Goal: Use online tool/utility: Utilize a website feature to perform a specific function

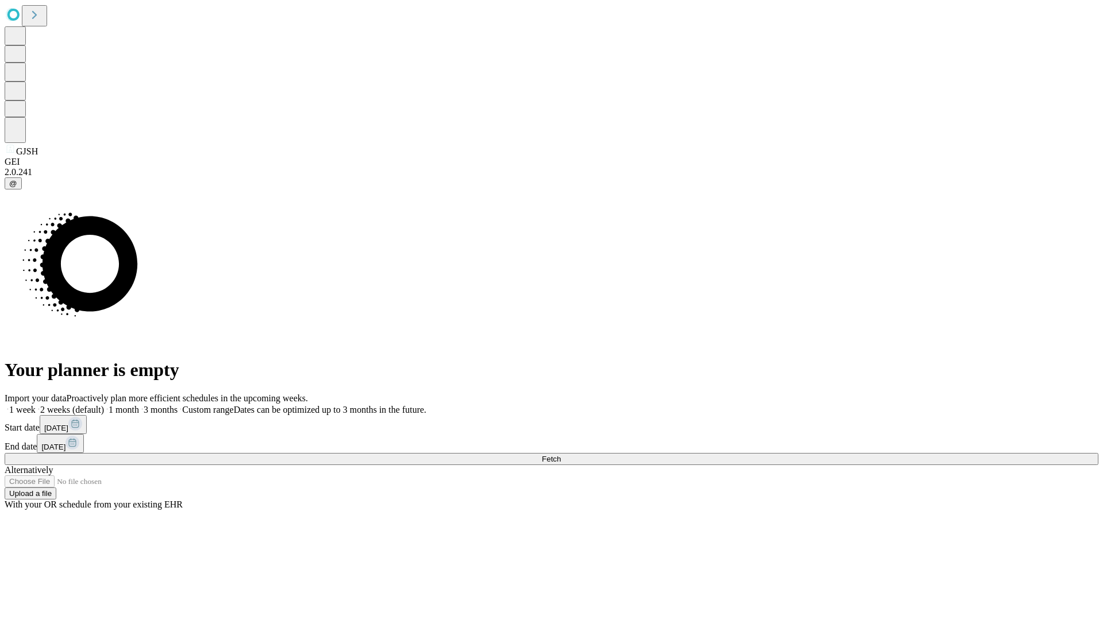
click at [560, 455] on span "Fetch" at bounding box center [551, 459] width 19 height 9
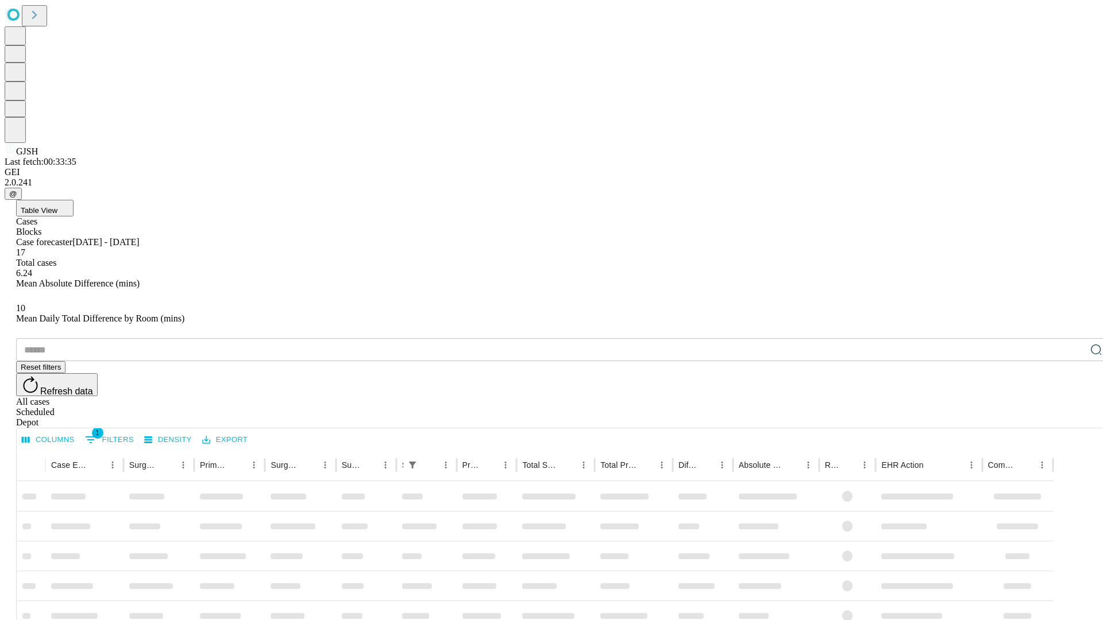
click at [57, 206] on span "Table View" at bounding box center [39, 210] width 37 height 9
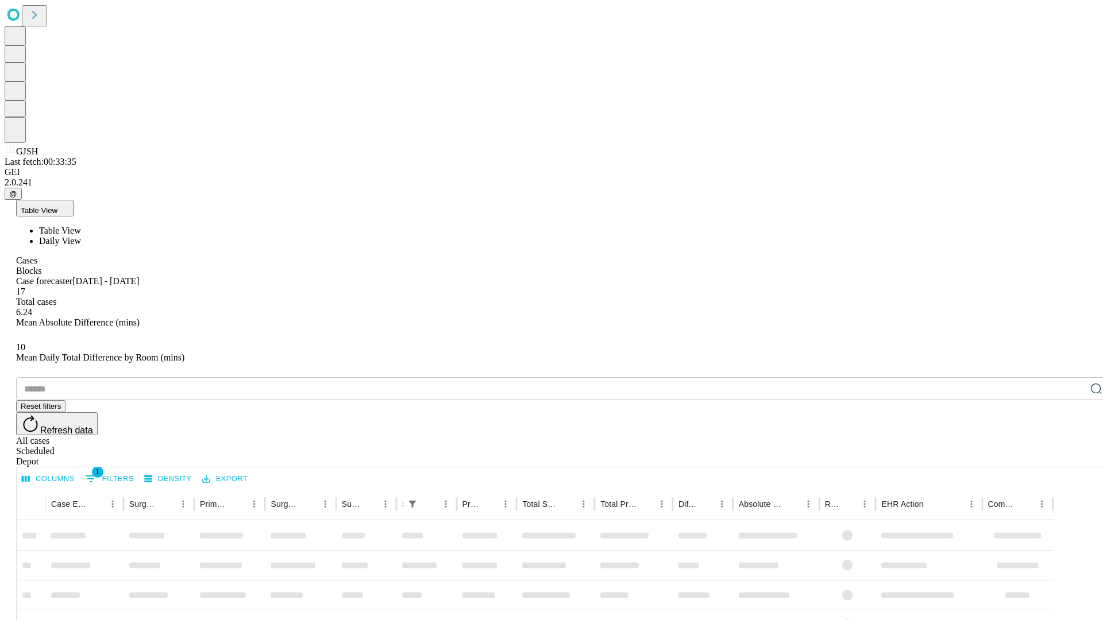
click at [81, 236] on span "Daily View" at bounding box center [60, 241] width 42 height 10
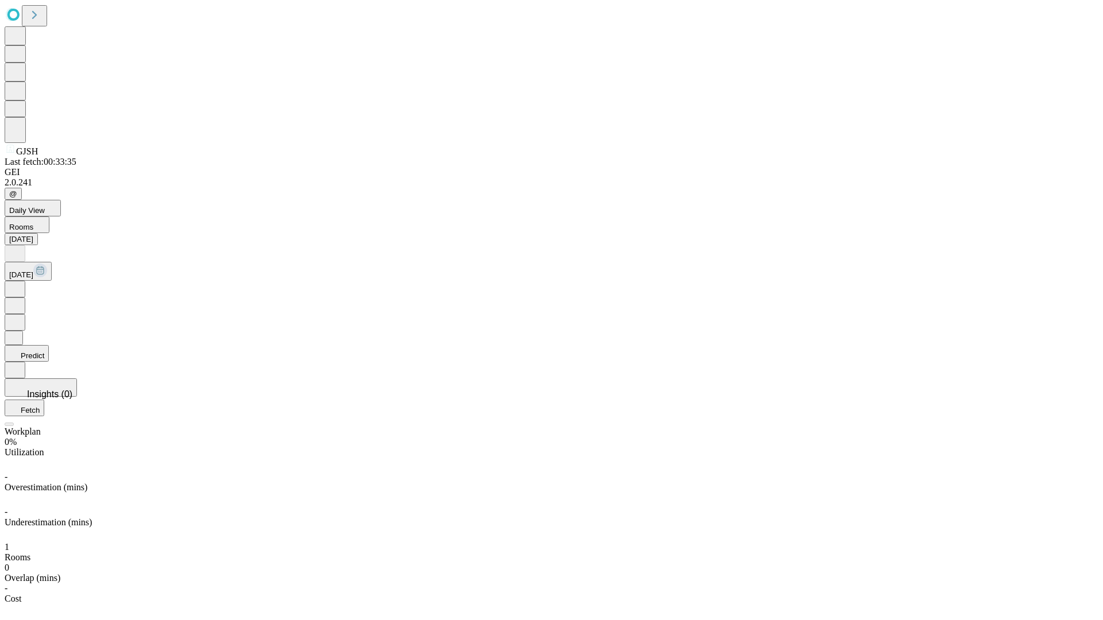
click at [49, 345] on button "Predict" at bounding box center [27, 353] width 44 height 17
